Goal: Register for event/course

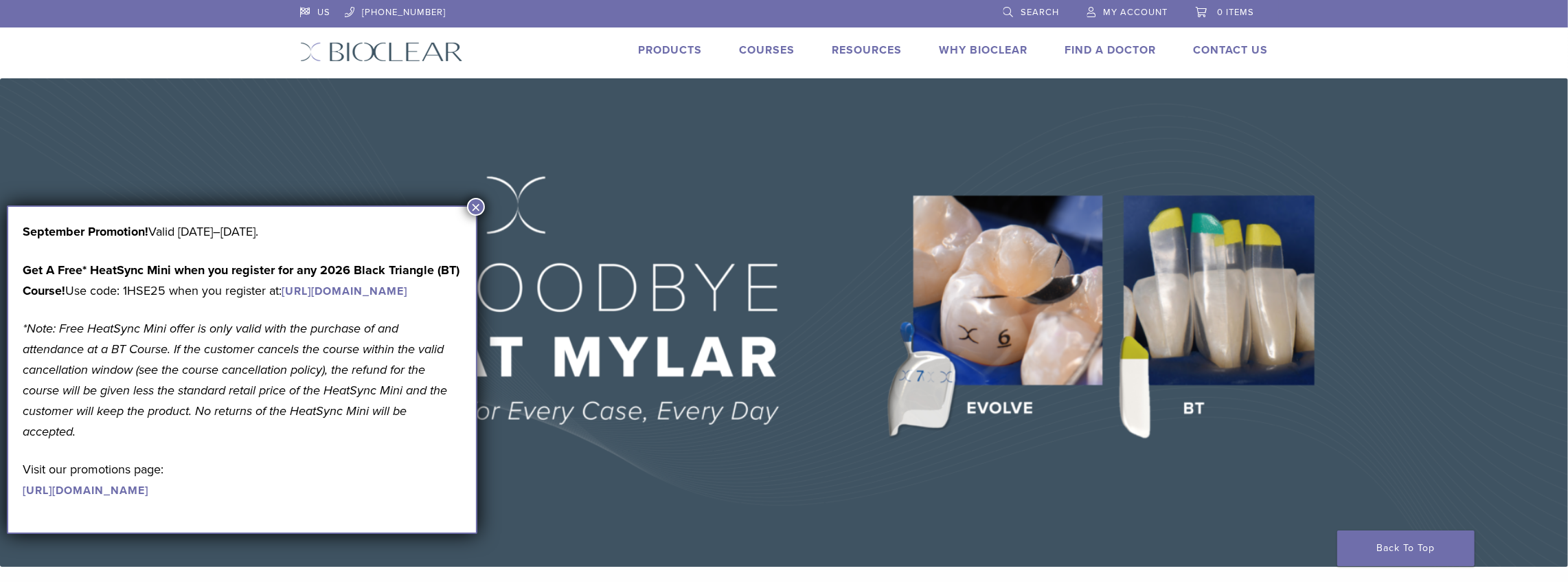
click at [759, 52] on link "Courses" at bounding box center [768, 50] width 56 height 14
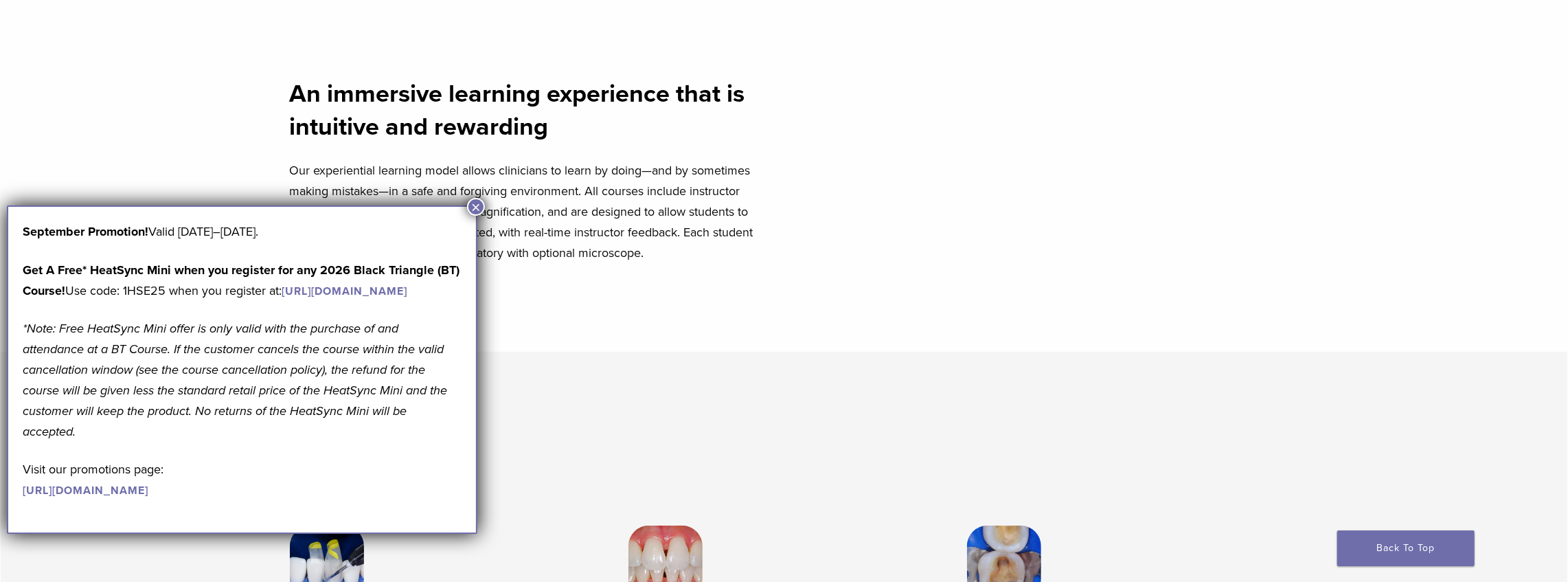
scroll to position [586, 0]
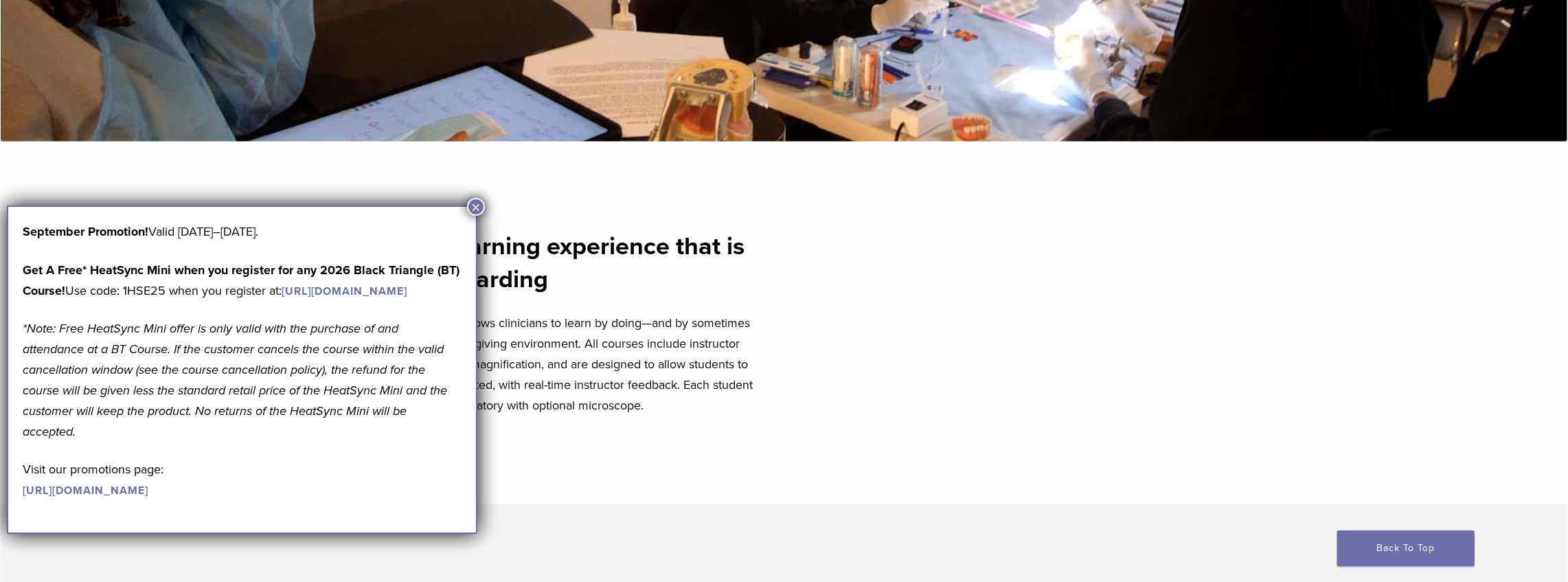
click at [477, 209] on button "×" at bounding box center [476, 207] width 18 height 18
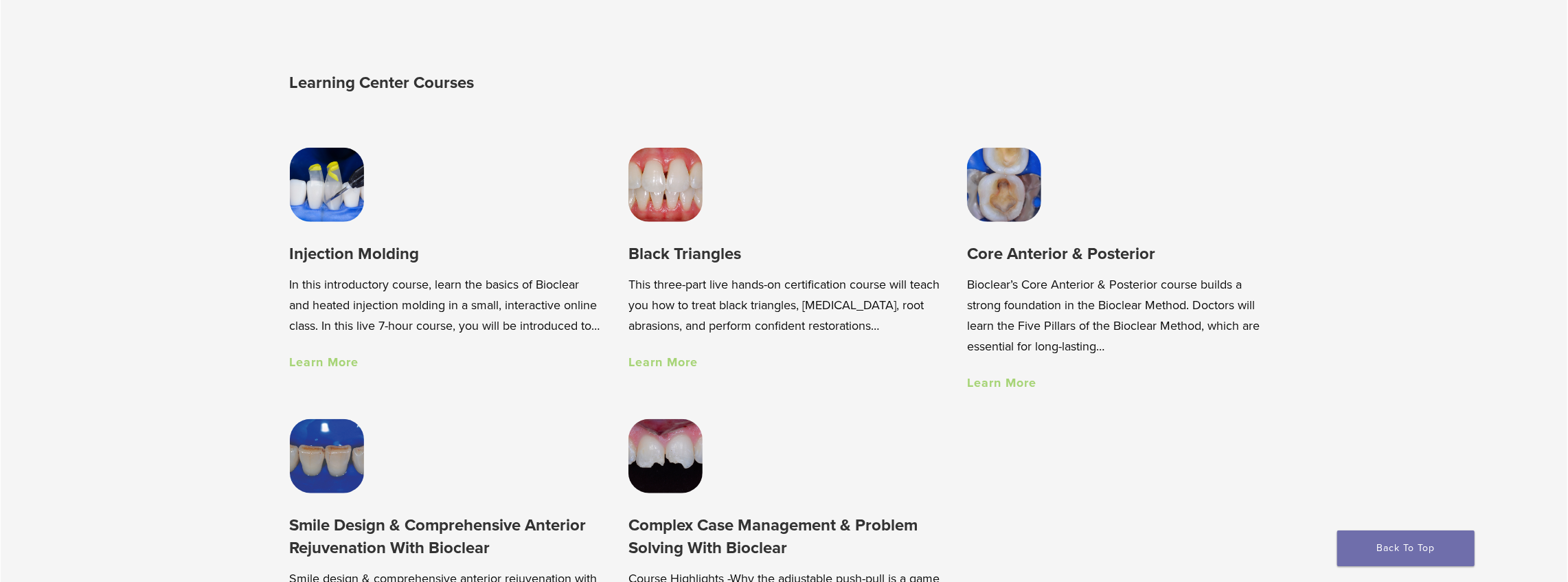
scroll to position [1227, 0]
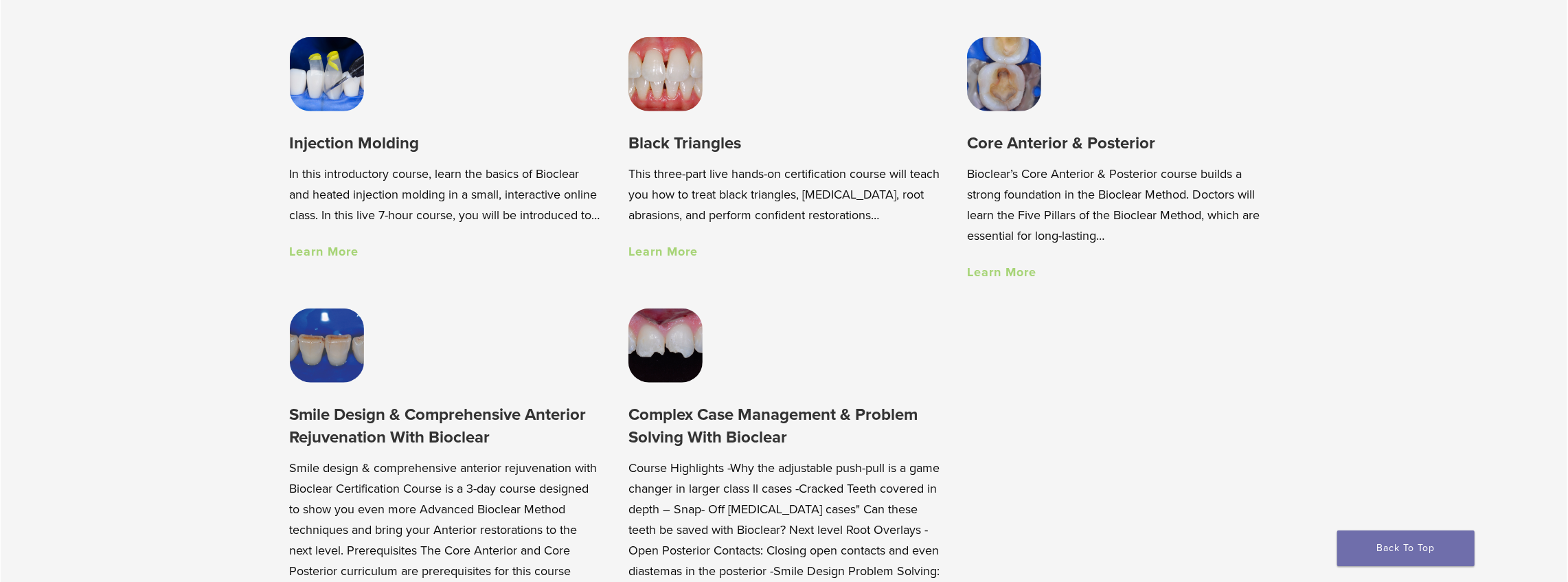
click at [1003, 99] on img at bounding box center [1004, 74] width 74 height 74
